Goal: Find specific page/section: Find specific page/section

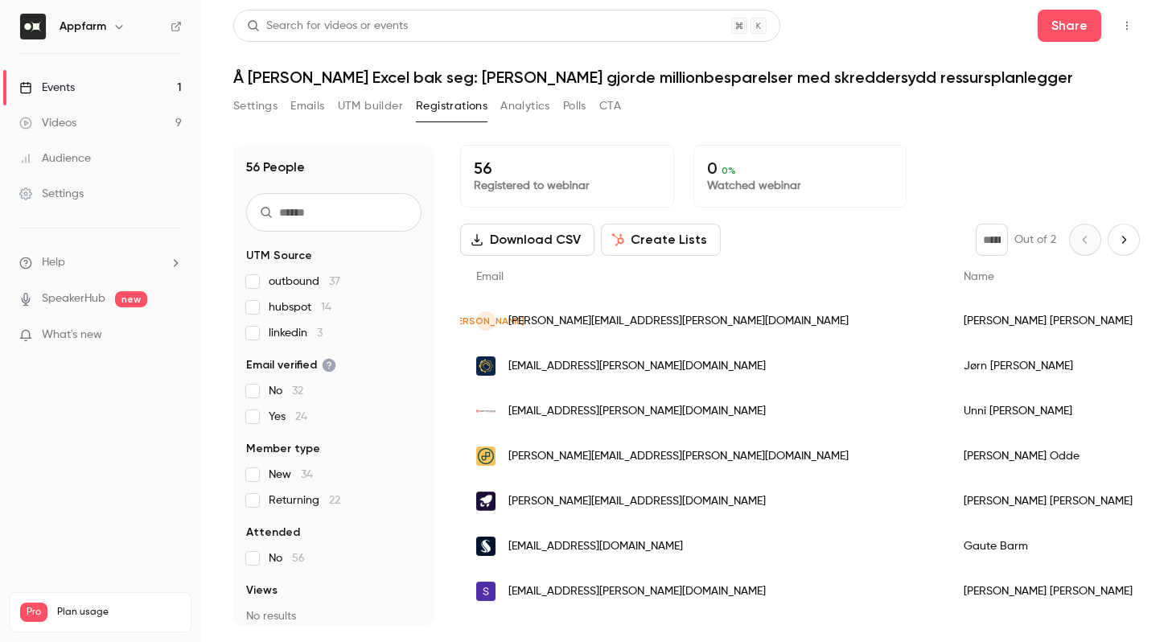
click at [313, 218] on input "text" at bounding box center [333, 212] width 175 height 39
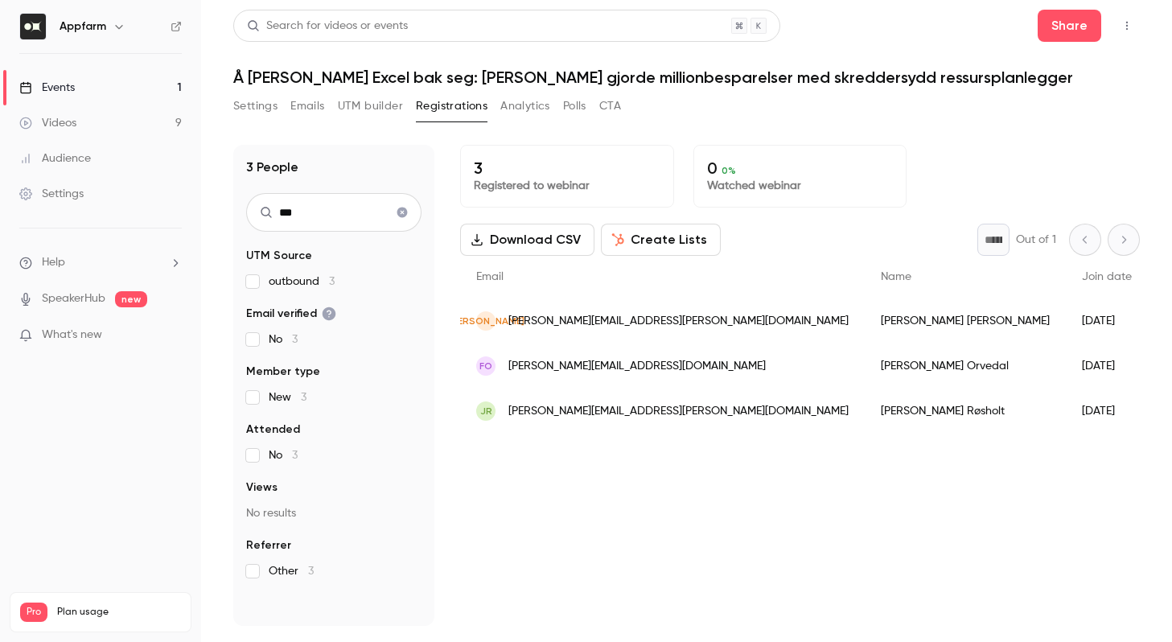
type input "***"
click at [401, 216] on icon "Clear search" at bounding box center [402, 213] width 10 height 10
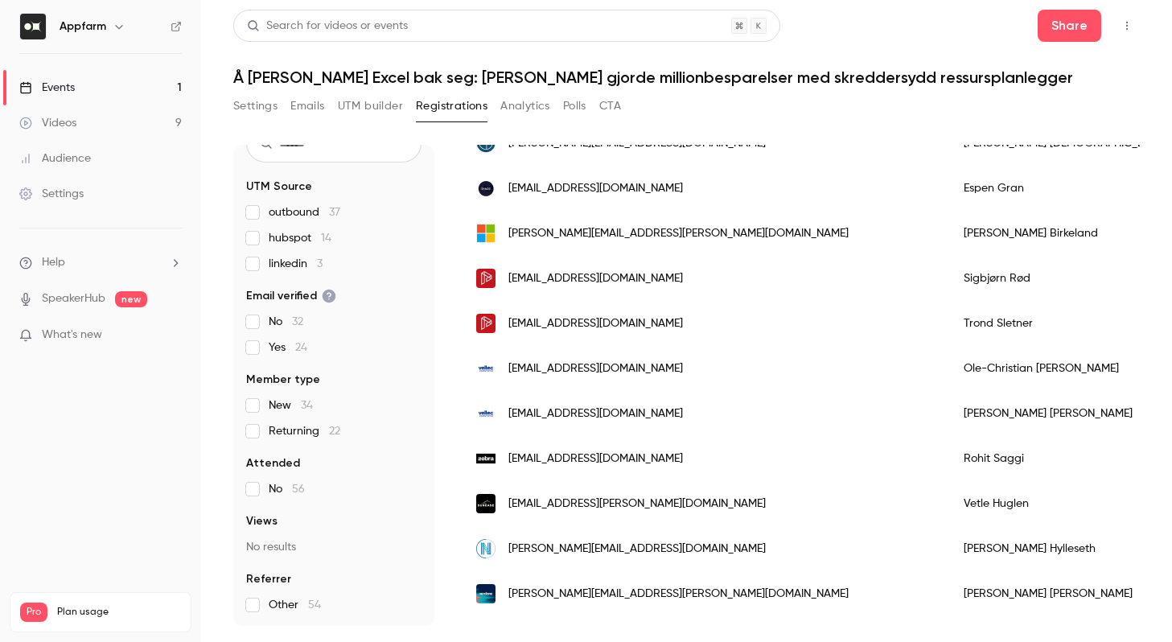
scroll to position [1046, 0]
